Goal: Information Seeking & Learning: Find specific fact

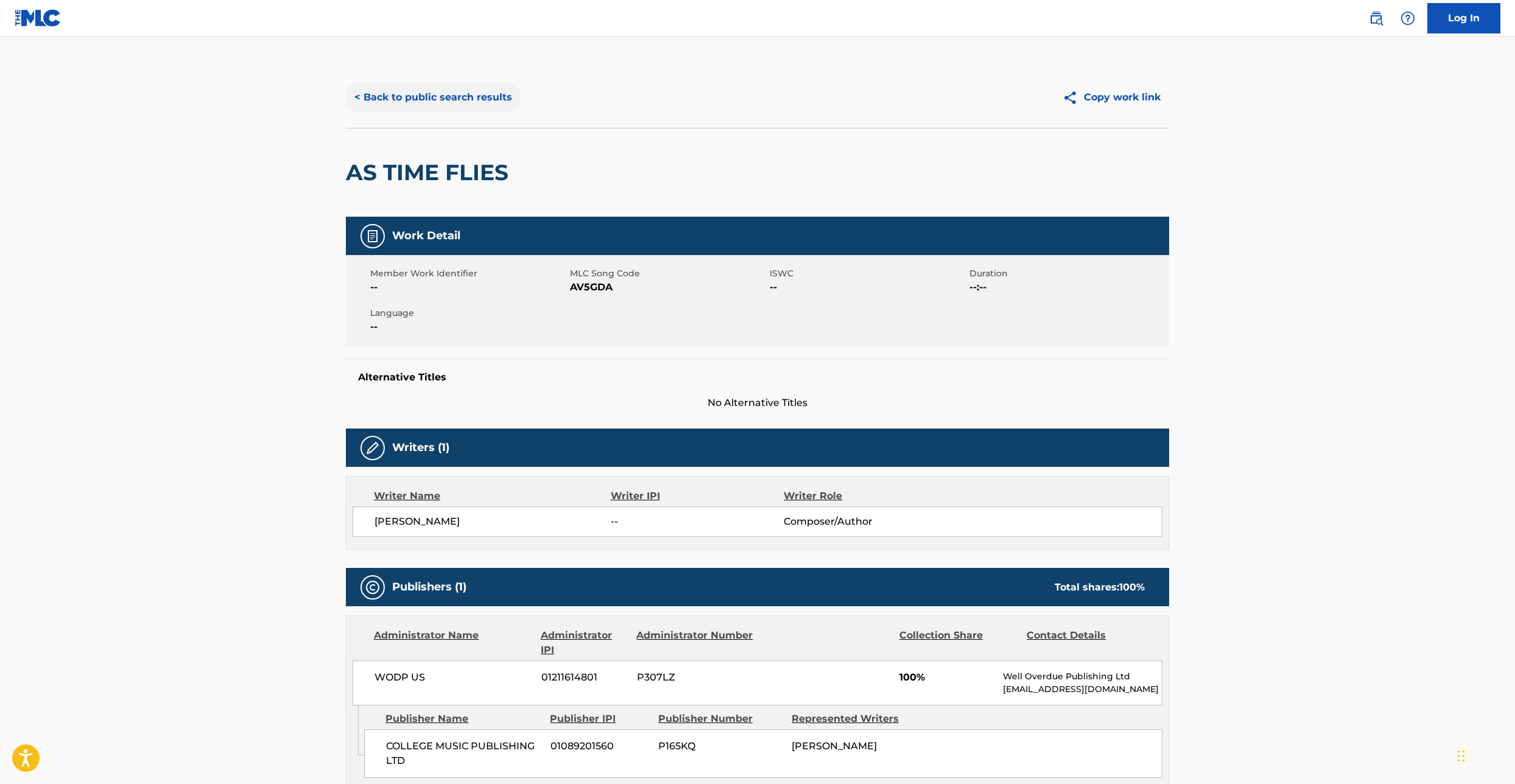
click at [389, 93] on button "< Back to public search results" at bounding box center [433, 97] width 175 height 31
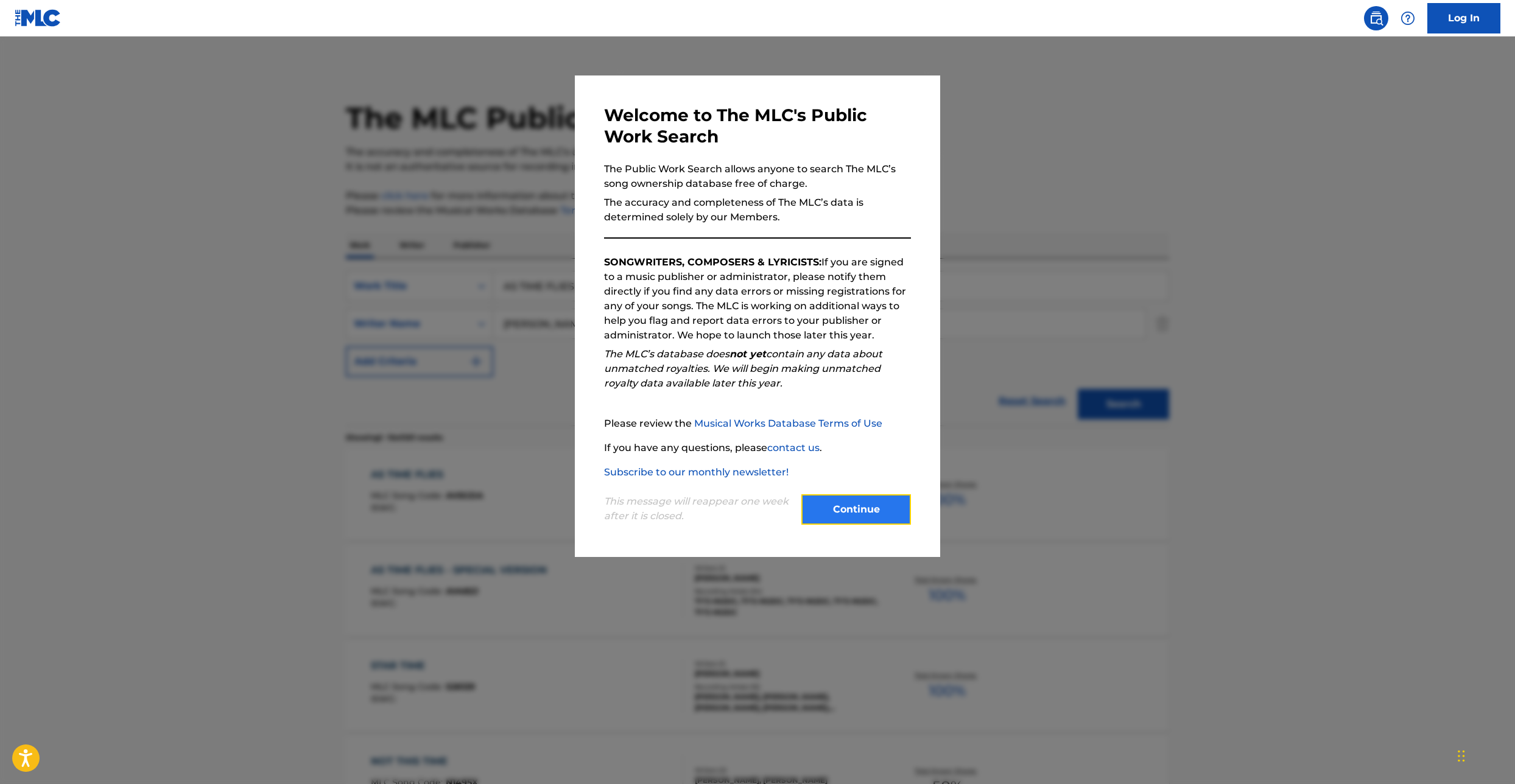
click at [846, 504] on button "Continue" at bounding box center [856, 509] width 109 height 31
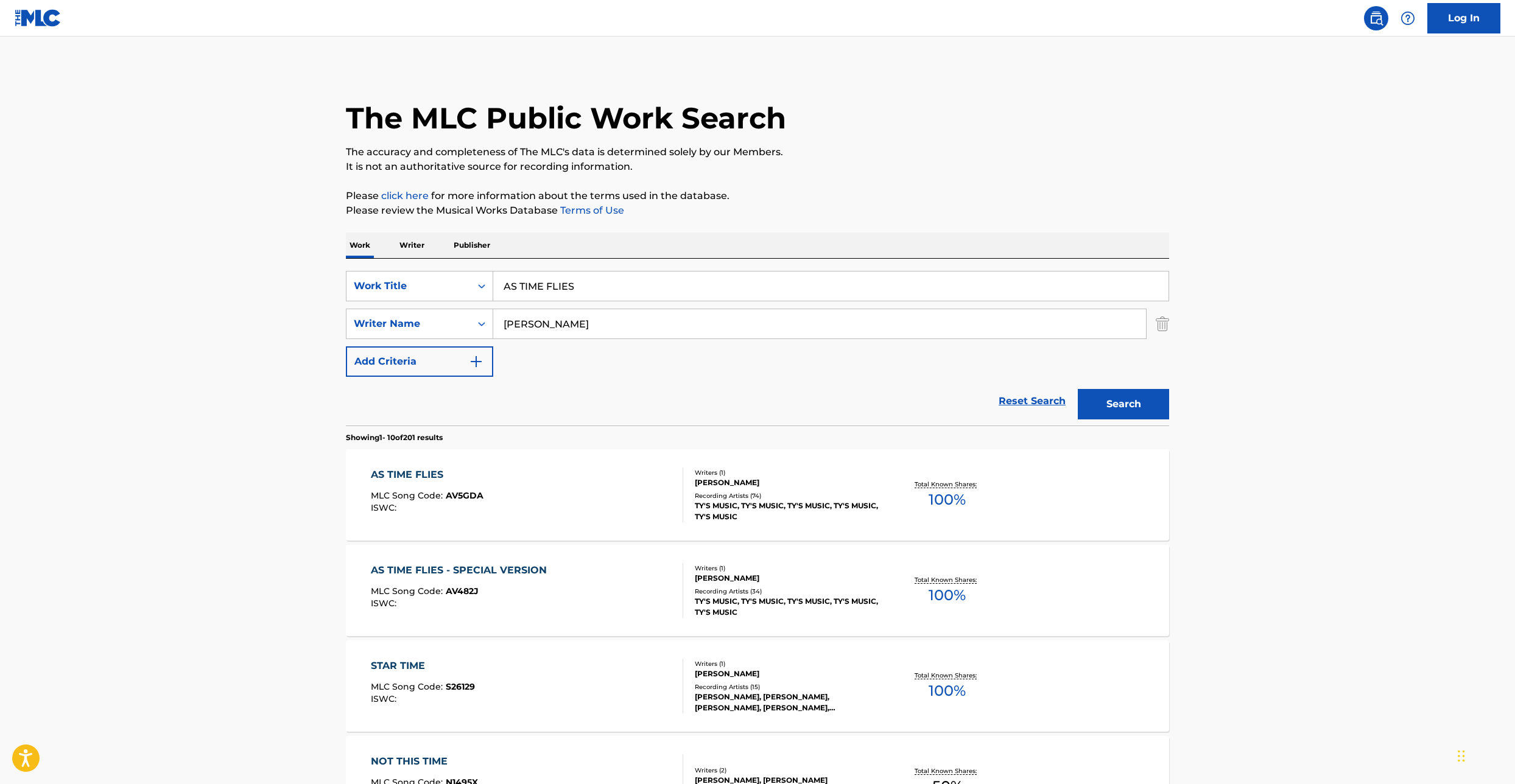
click at [545, 290] on input "AS TIME FLIES" at bounding box center [831, 286] width 675 height 29
paste input "COME TO THE TABLE"
type input "COME TO THE TABLE"
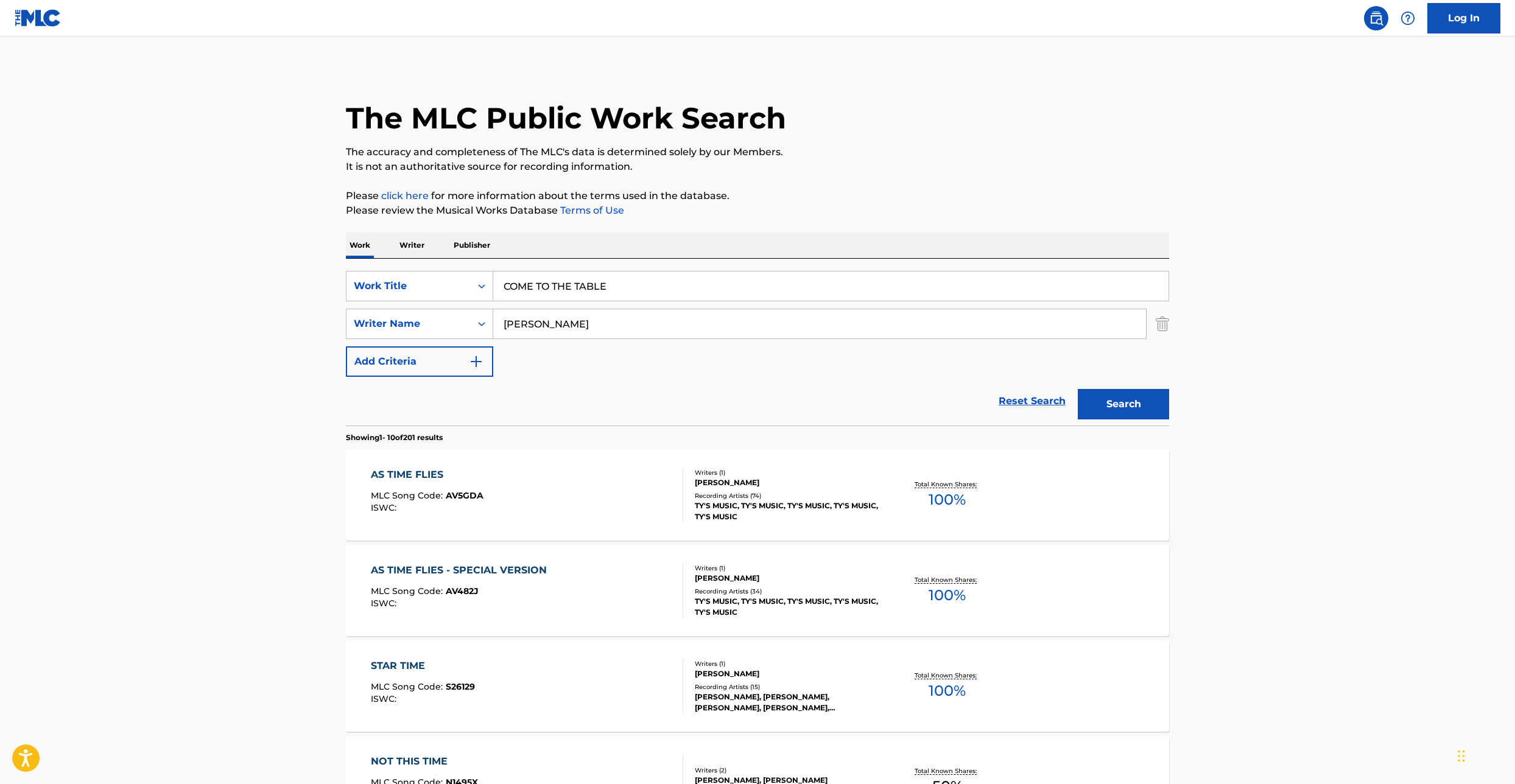
type input "mcdonald"
click at [1078, 389] on button "Search" at bounding box center [1124, 404] width 92 height 31
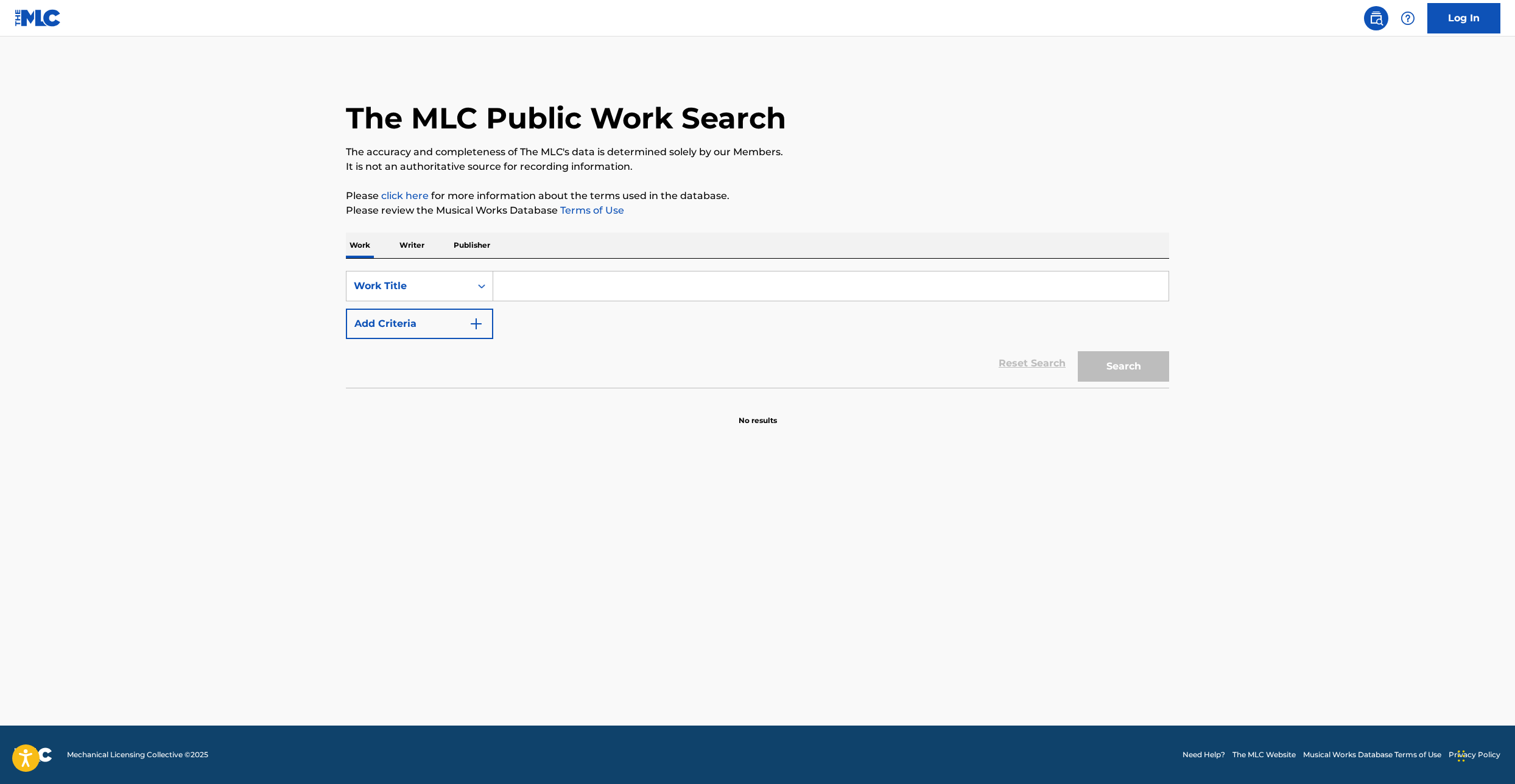
click at [563, 294] on input "Search Form" at bounding box center [831, 286] width 675 height 29
paste input "COME TO THE TABLE"
type input "COME TO THE TABLE"
click at [439, 320] on button "Add Criteria" at bounding box center [420, 324] width 148 height 31
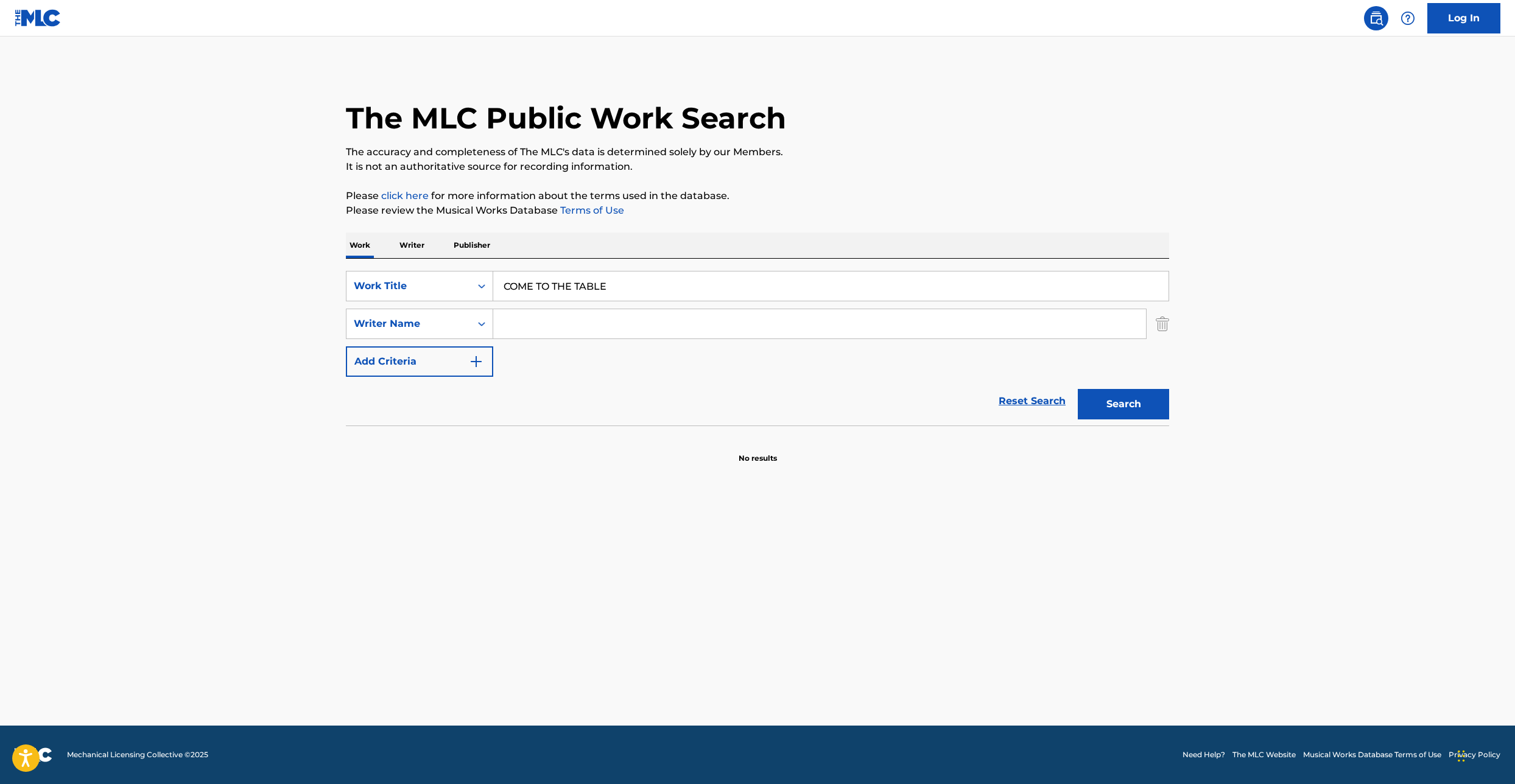
click at [546, 327] on input "Search Form" at bounding box center [820, 324] width 653 height 29
type input "[PERSON_NAME]"
click at [1078, 389] on button "Search" at bounding box center [1124, 404] width 92 height 31
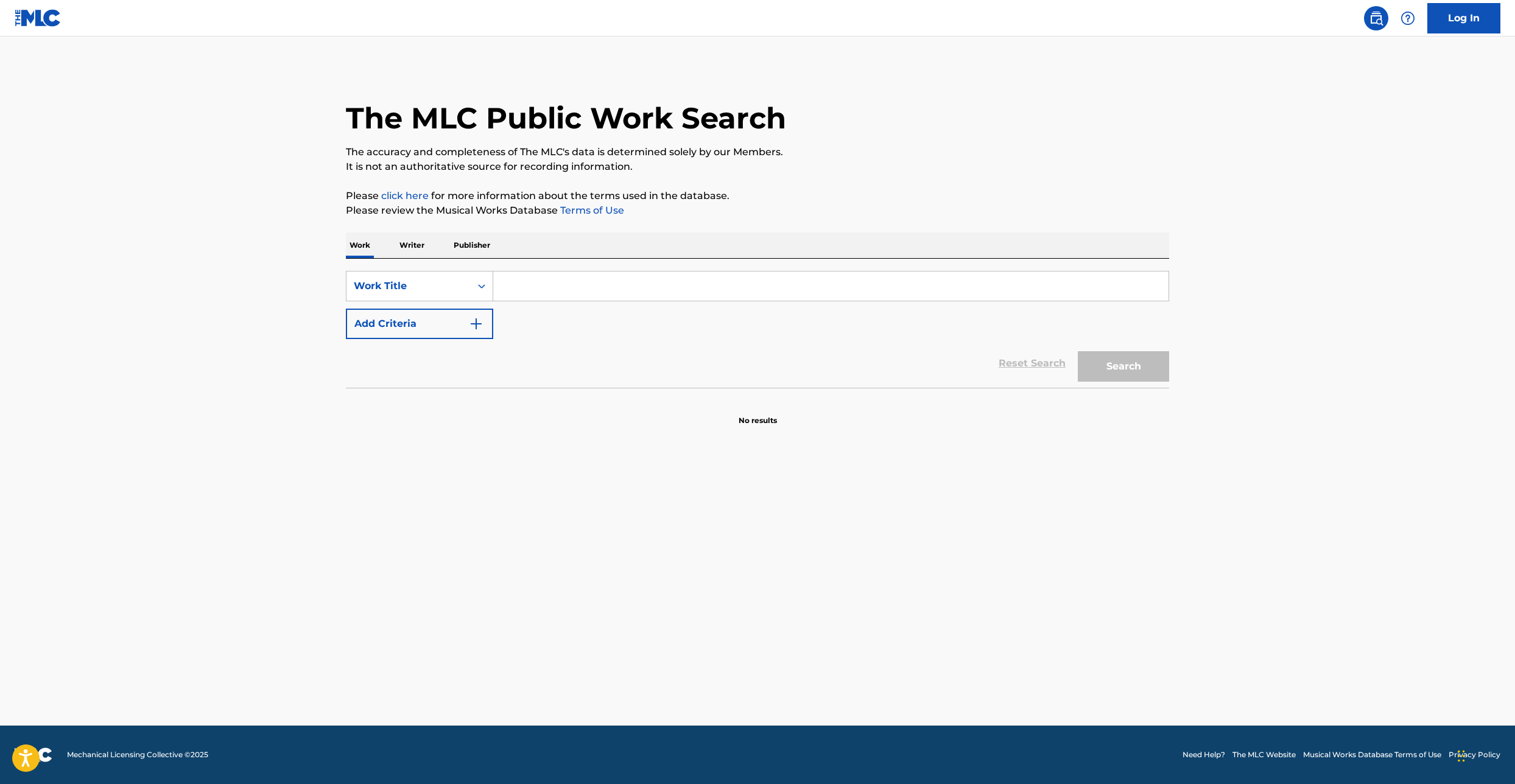
click at [523, 294] on input "Search Form" at bounding box center [831, 286] width 675 height 29
paste input "COME TO THE TABLE"
type input "COME TO THE TABLE"
click at [442, 323] on button "Add Criteria" at bounding box center [420, 324] width 148 height 31
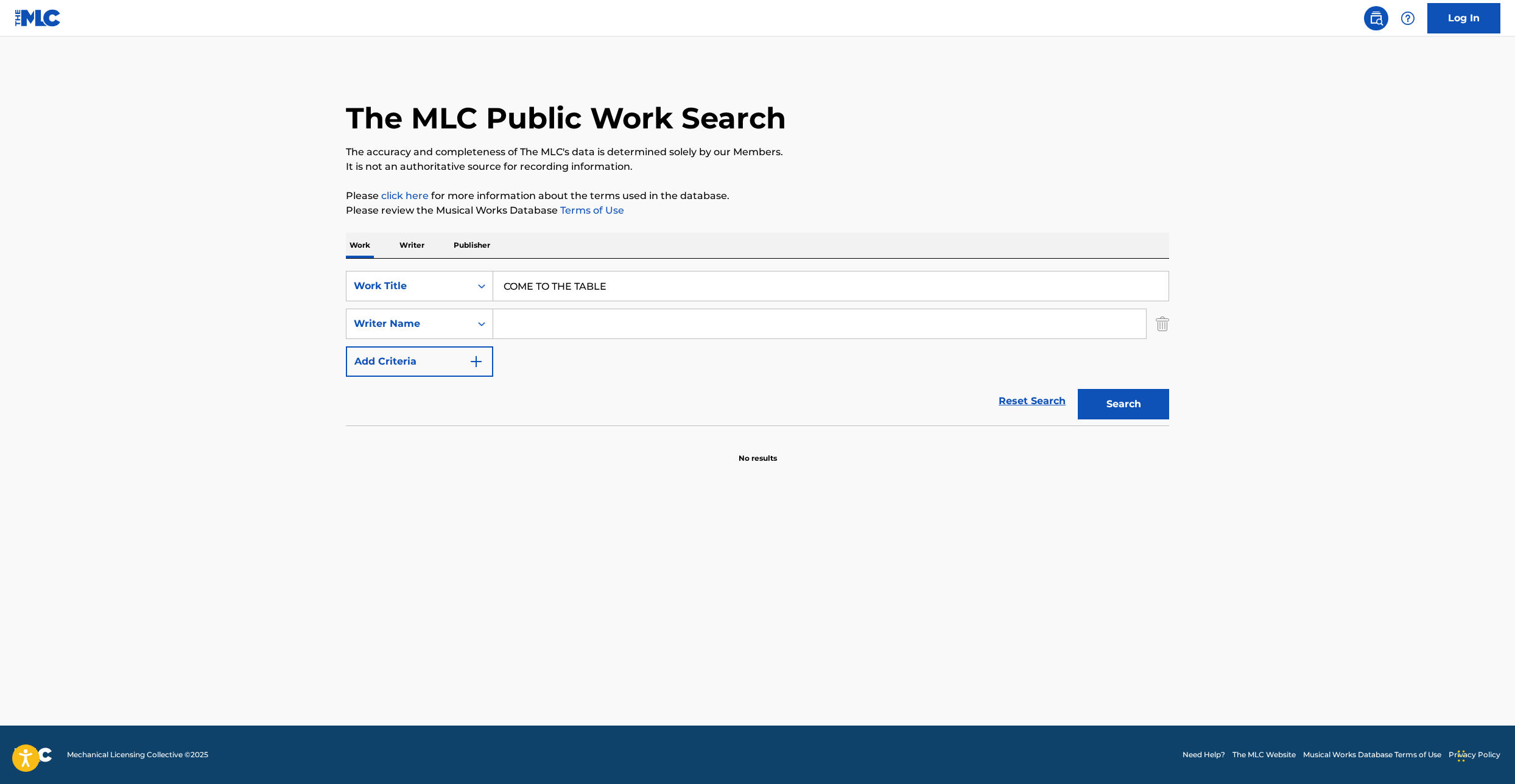
click at [547, 317] on input "Search Form" at bounding box center [820, 324] width 653 height 29
type input "[PERSON_NAME]"
click at [1078, 389] on button "Search" at bounding box center [1124, 404] width 92 height 31
click at [443, 260] on div "SearchWithCriteriabf1f9fba-6cfa-47dc-847c-4d33e3f10289 Work Title COME TO THE T…" at bounding box center [757, 342] width 823 height 167
click at [438, 275] on div "Work Title" at bounding box center [409, 286] width 124 height 23
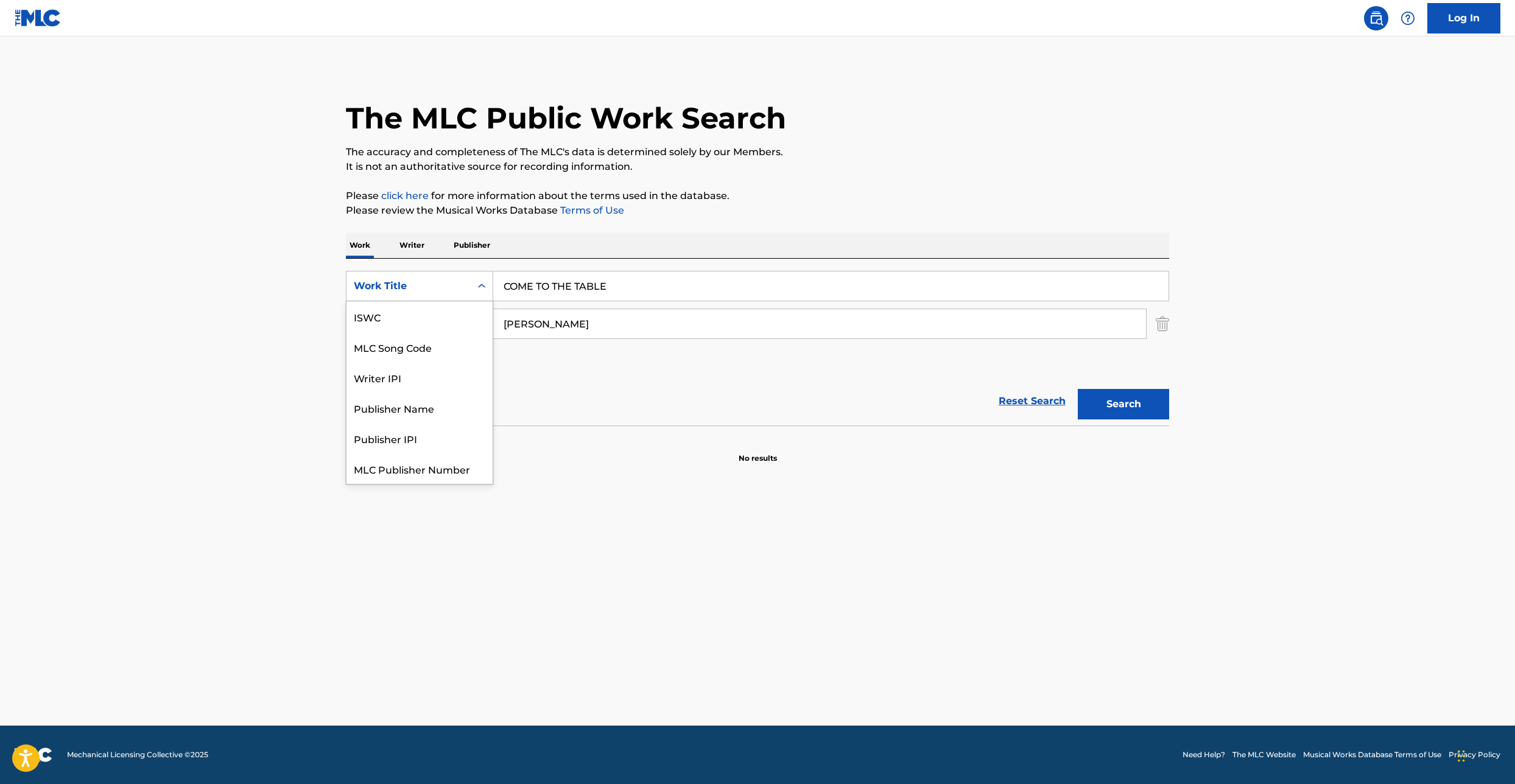
scroll to position [31, 0]
click at [430, 327] on div "MLC Song Code" at bounding box center [420, 316] width 146 height 31
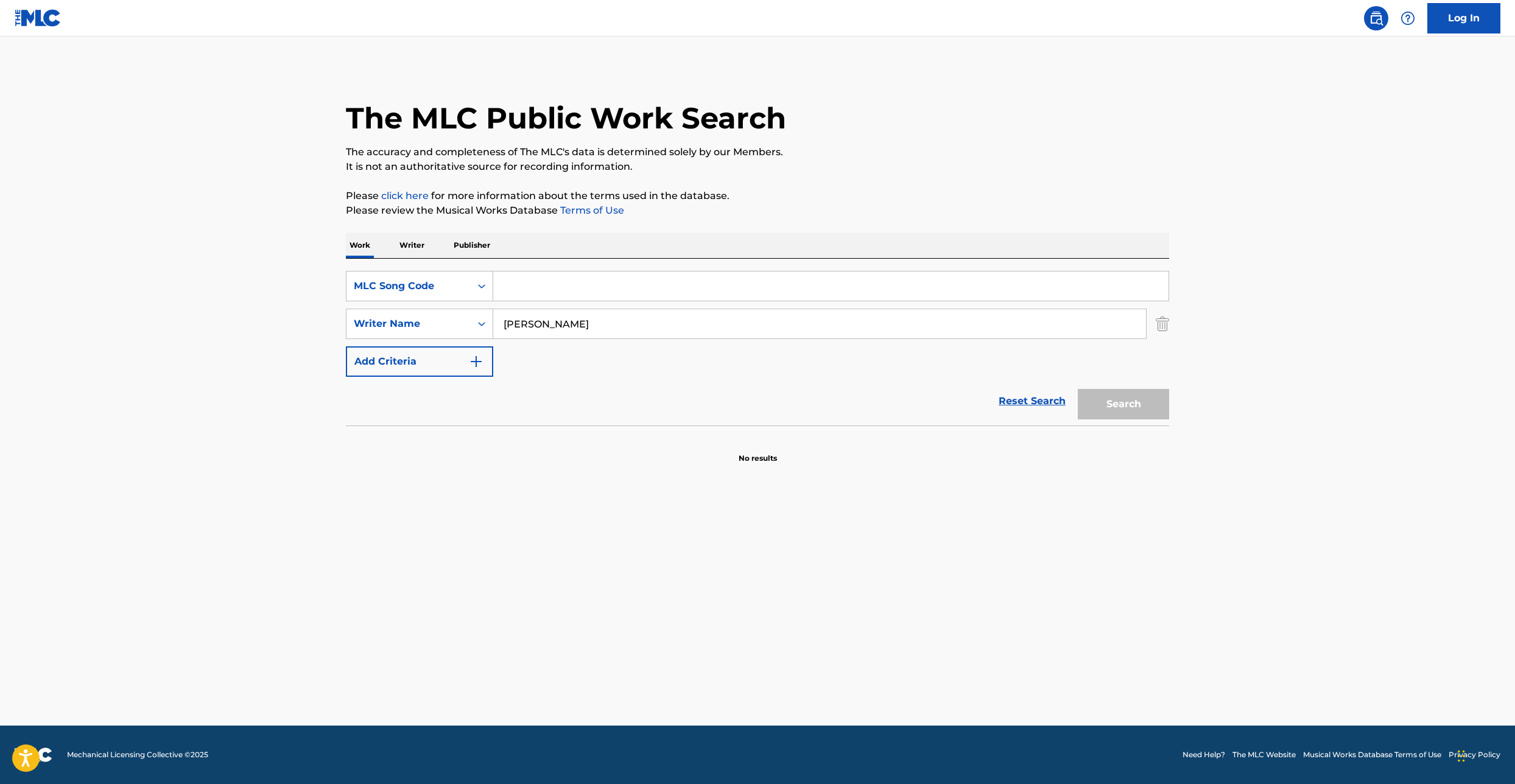
click at [498, 295] on input "Search Form" at bounding box center [831, 286] width 675 height 29
paste input "SD6LZ6"
type input "SD6LZ6"
click at [539, 332] on input "[PERSON_NAME]" at bounding box center [820, 324] width 653 height 29
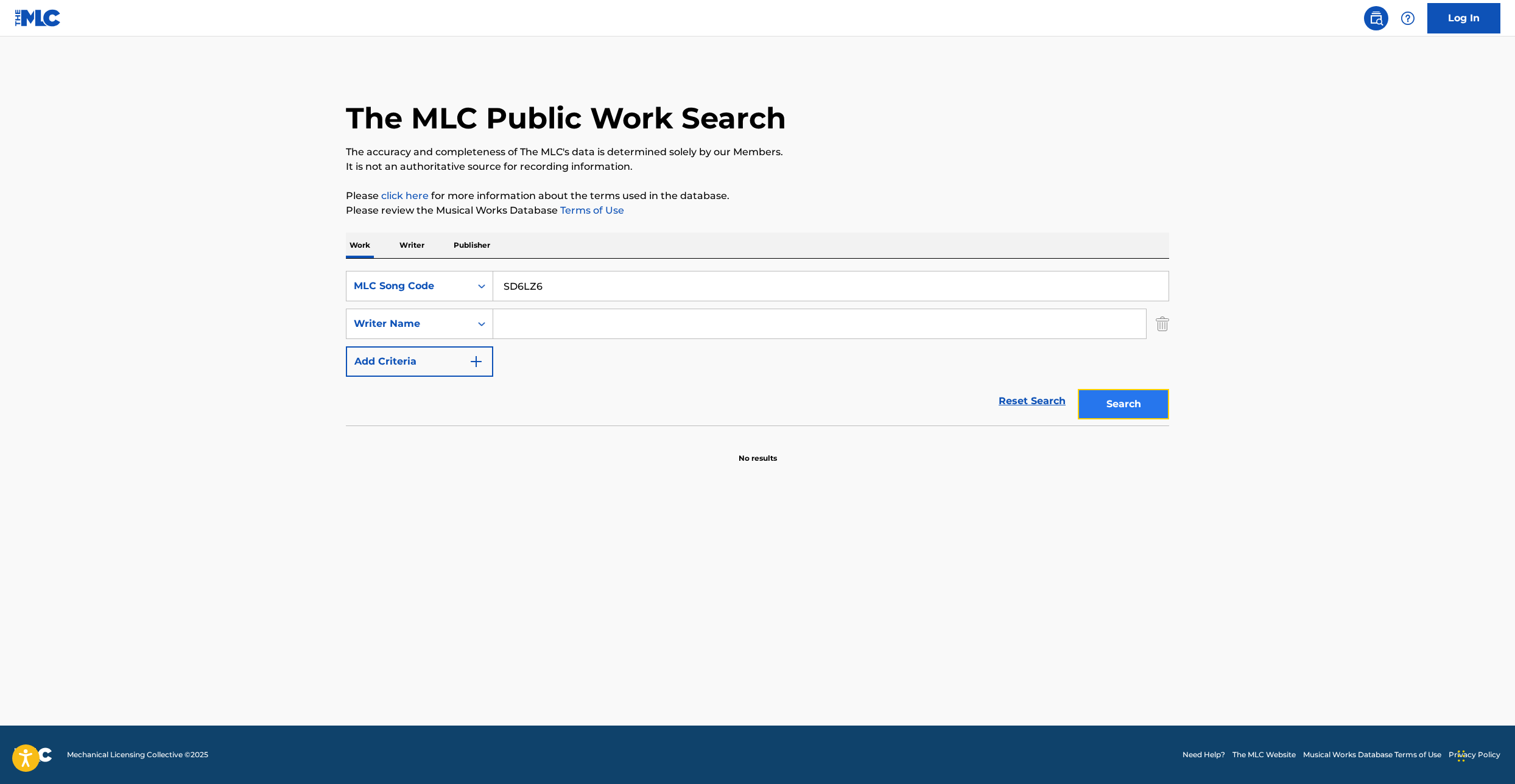
click at [1114, 412] on button "Search" at bounding box center [1124, 404] width 92 height 31
